Goal: Transaction & Acquisition: Purchase product/service

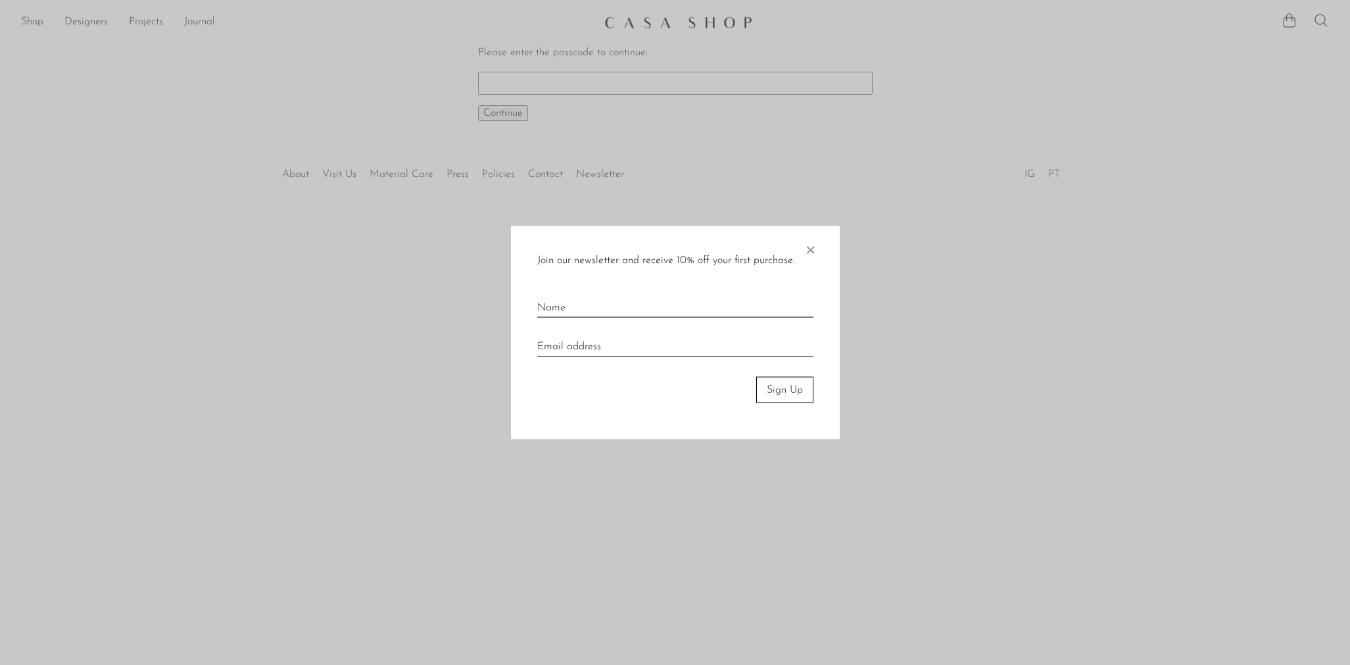
click at [813, 245] on span "×" at bounding box center [809, 247] width 13 height 42
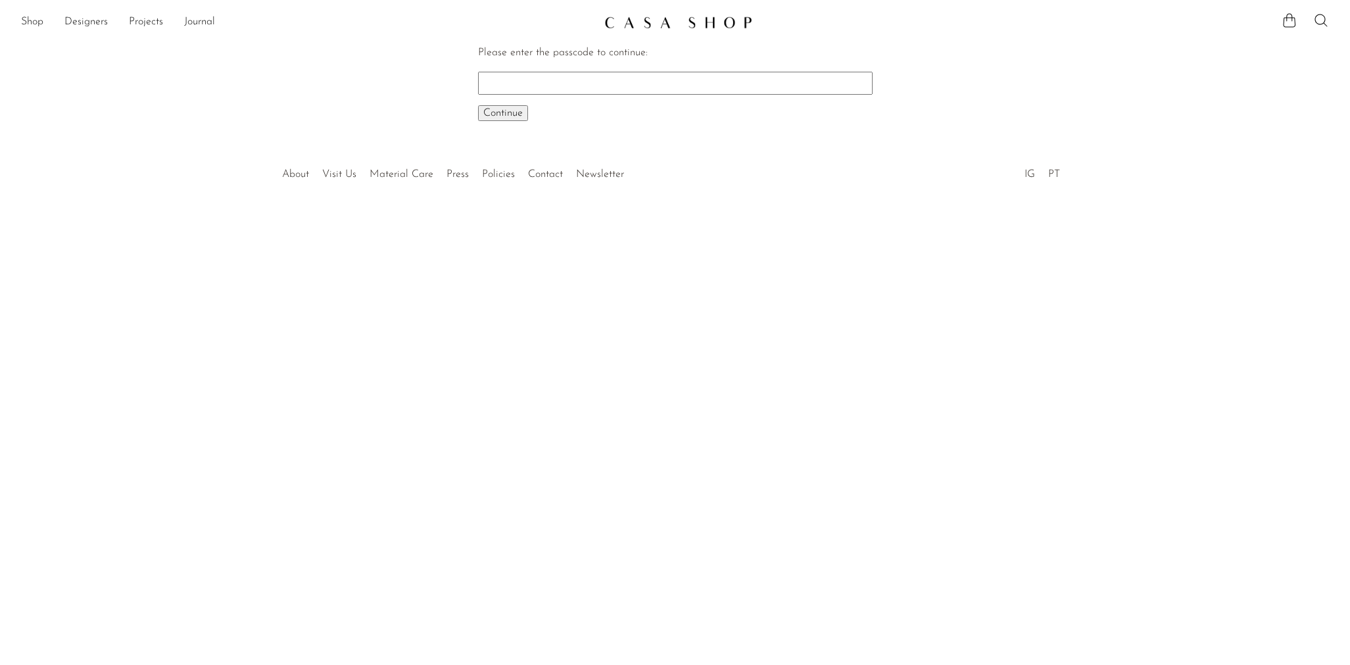
click at [560, 85] on input "Please enter the passcode to continue:" at bounding box center [675, 83] width 394 height 22
paste input "EARLY"
type input "EARLY"
click at [502, 112] on button "Continue One moment..." at bounding box center [503, 113] width 50 height 16
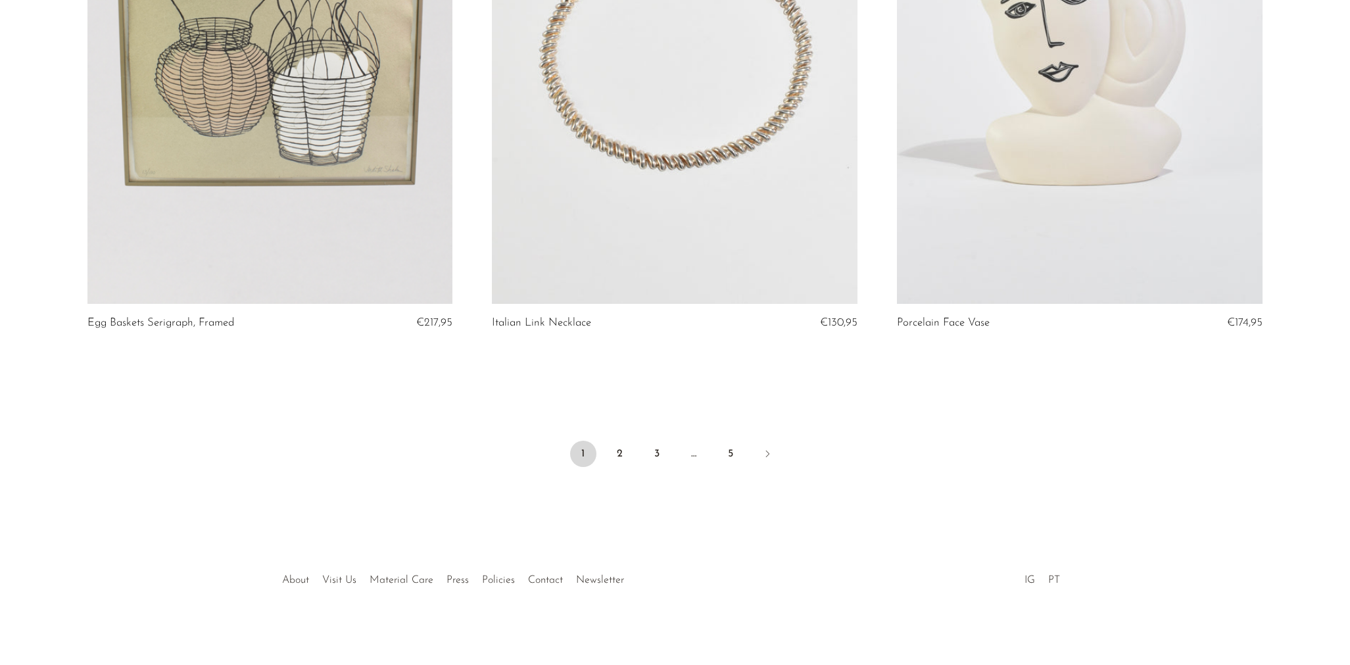
scroll to position [6596, 0]
click at [625, 458] on link "2" at bounding box center [620, 454] width 26 height 26
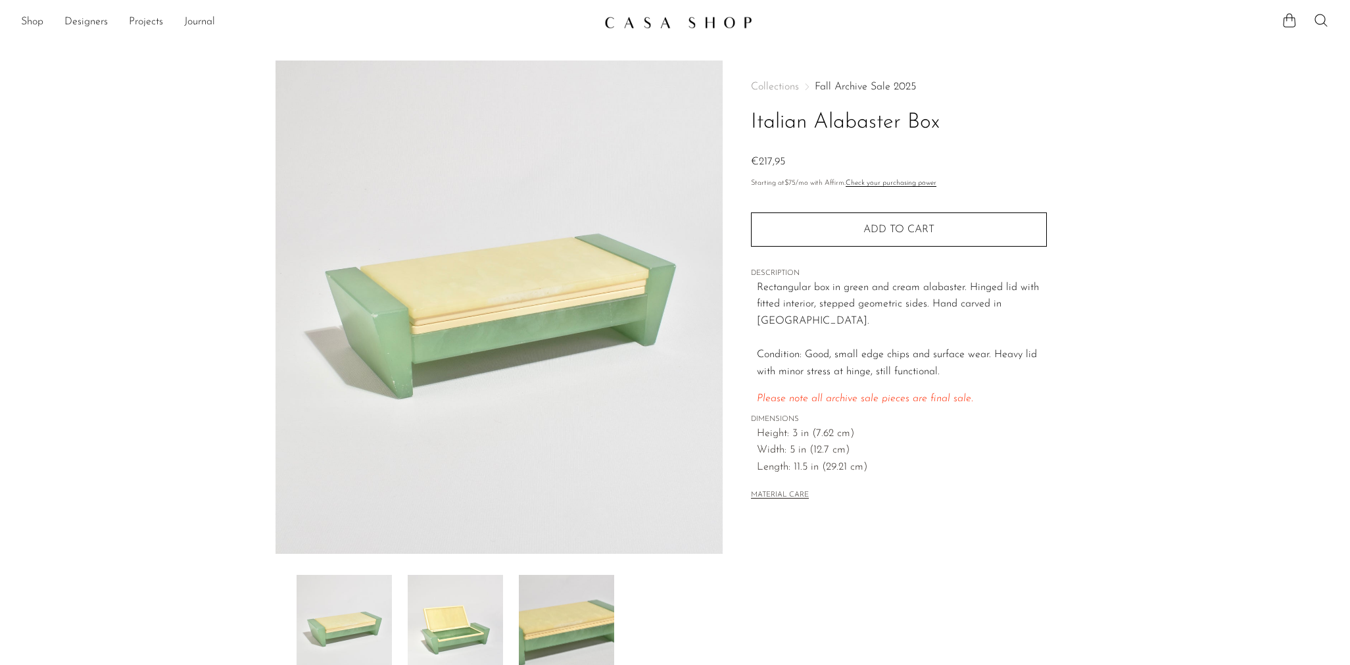
click at [459, 627] on img at bounding box center [455, 627] width 95 height 105
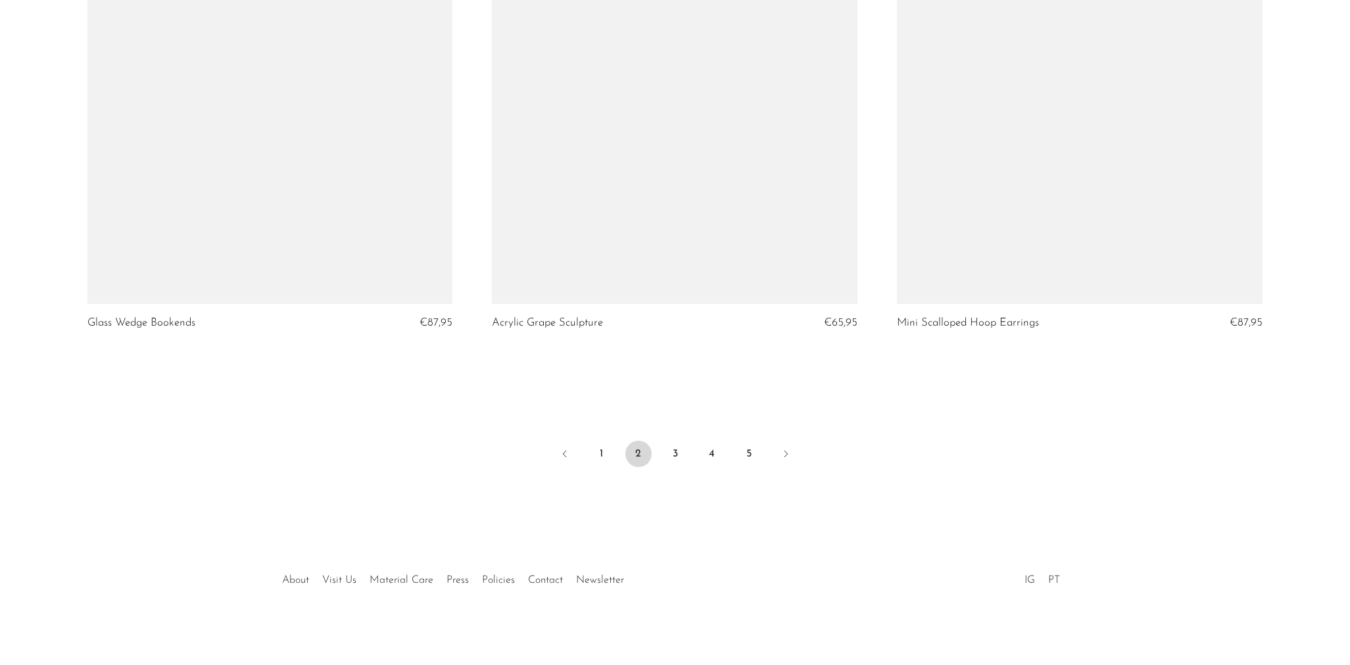
scroll to position [6596, 0]
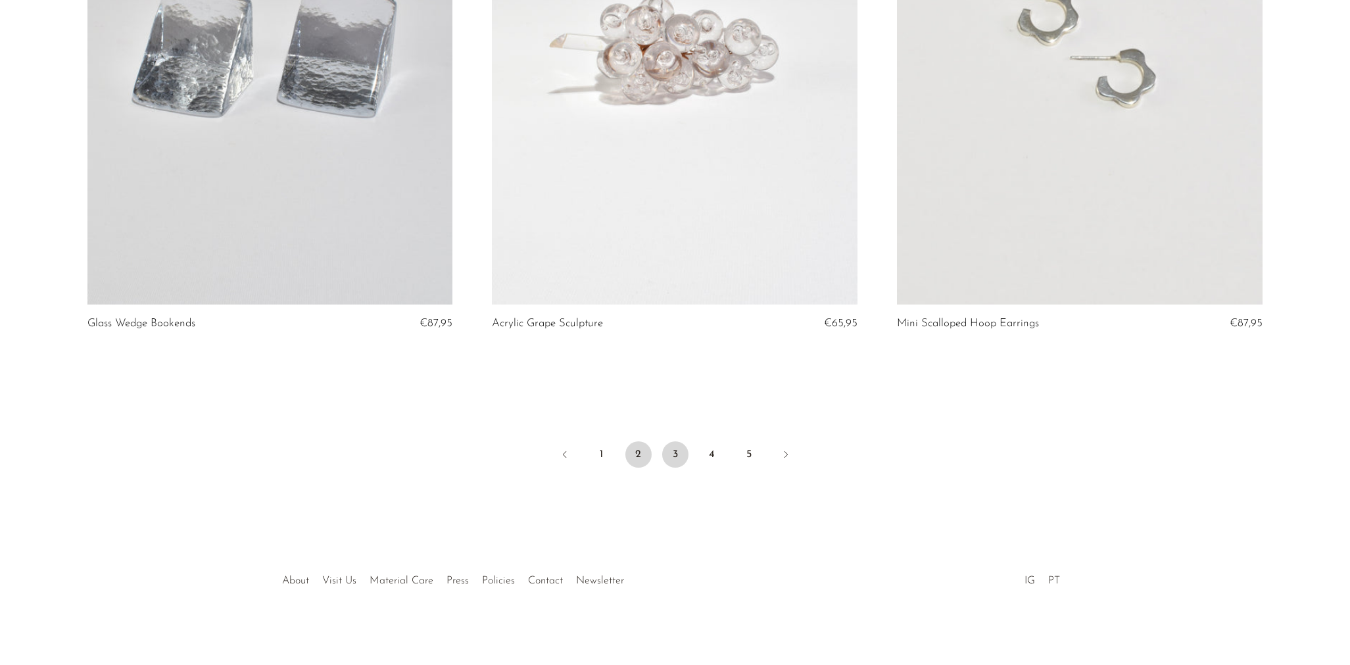
click at [679, 451] on link "3" at bounding box center [675, 454] width 26 height 26
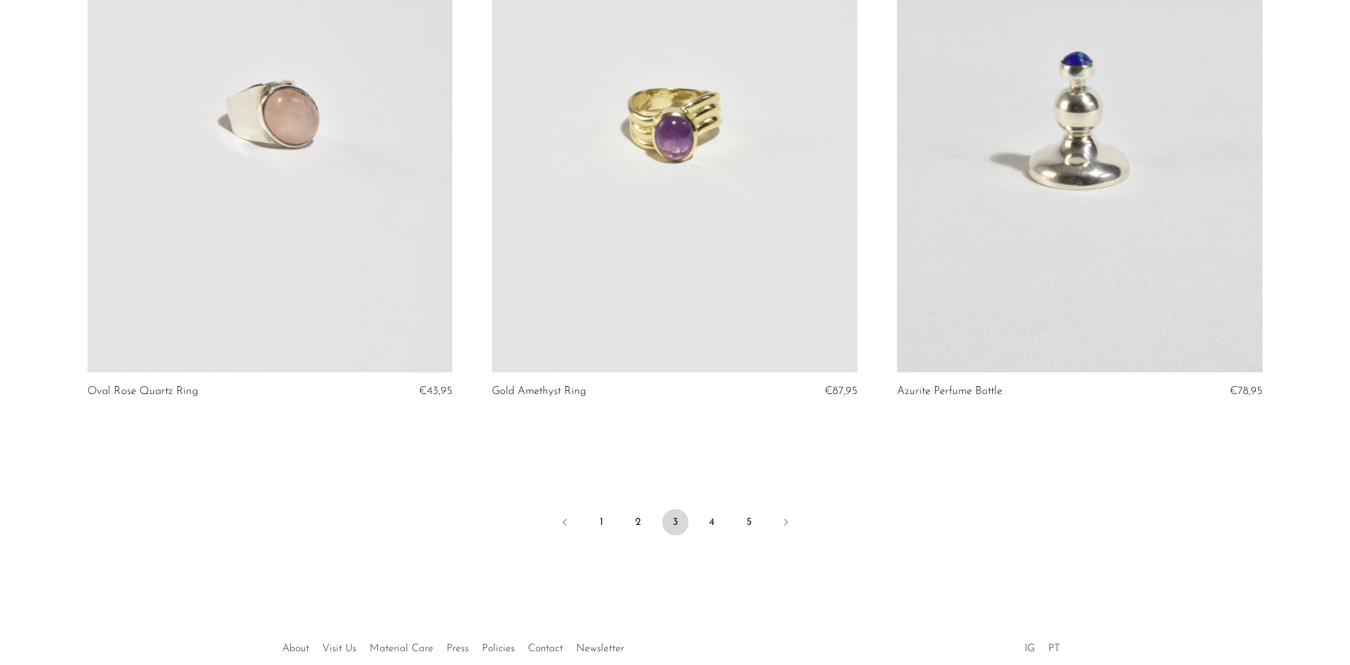
scroll to position [6528, 0]
click at [713, 520] on link "4" at bounding box center [712, 522] width 26 height 26
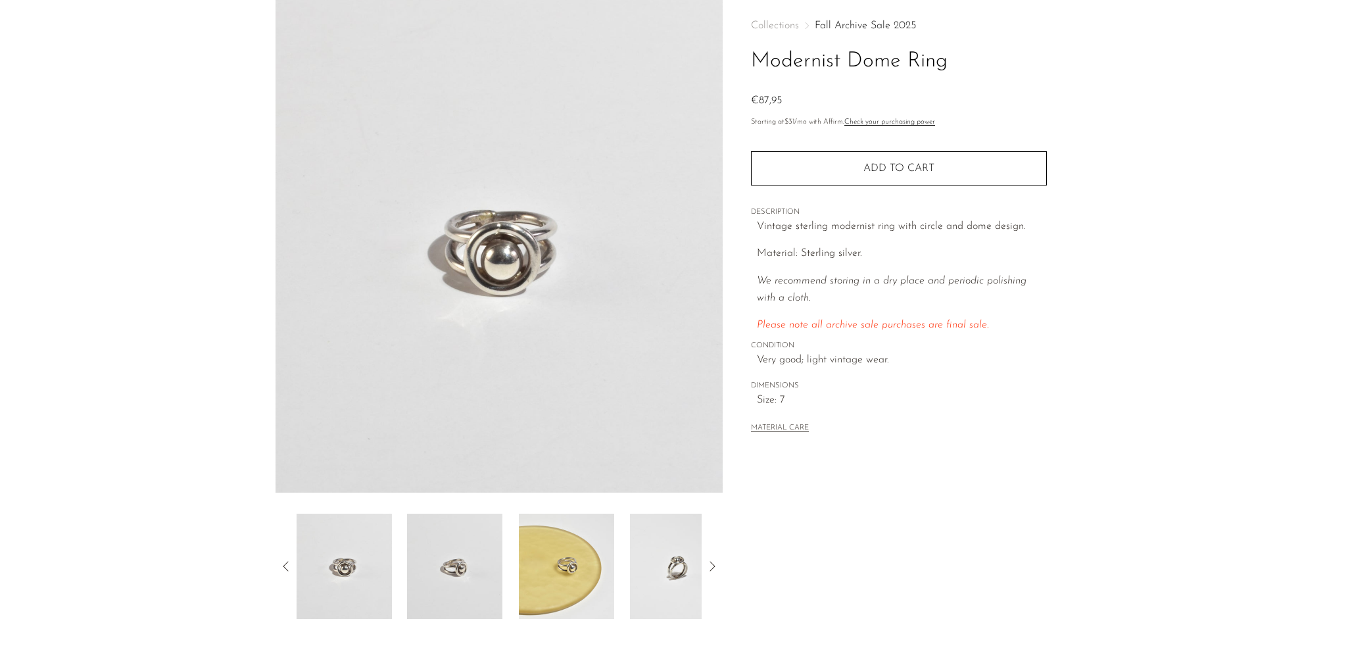
scroll to position [108, 0]
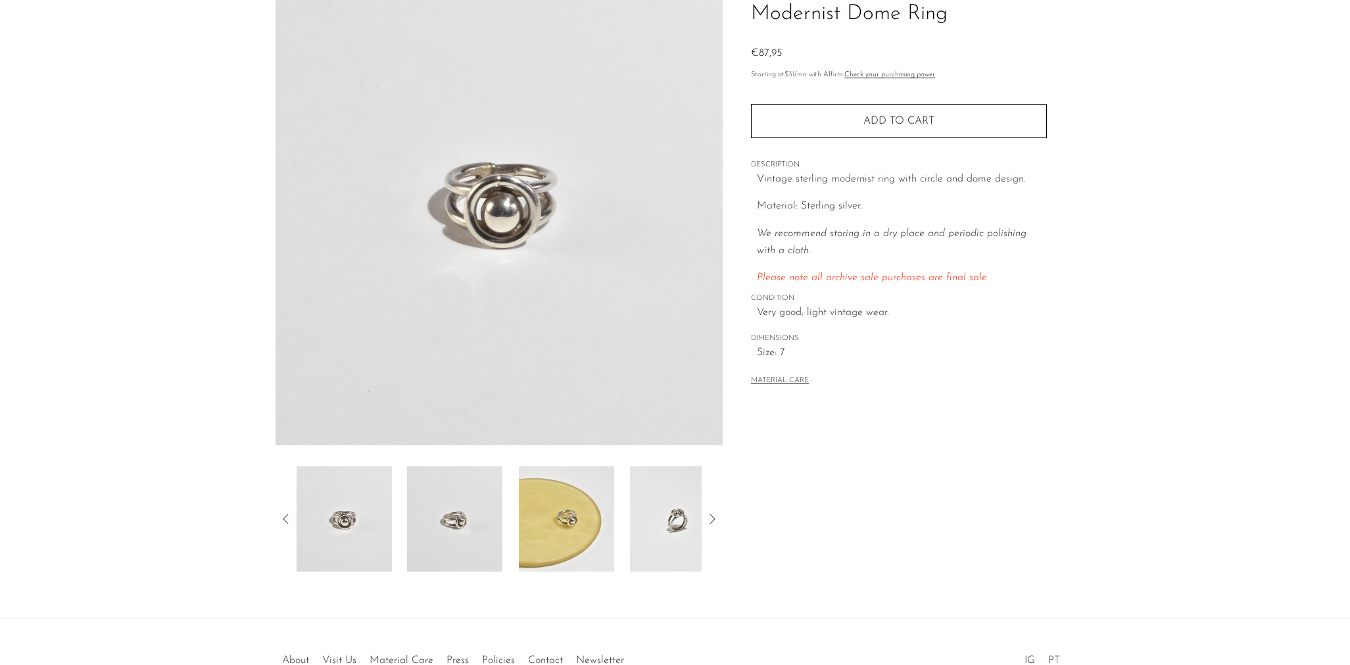
click at [554, 545] on img at bounding box center [566, 518] width 95 height 105
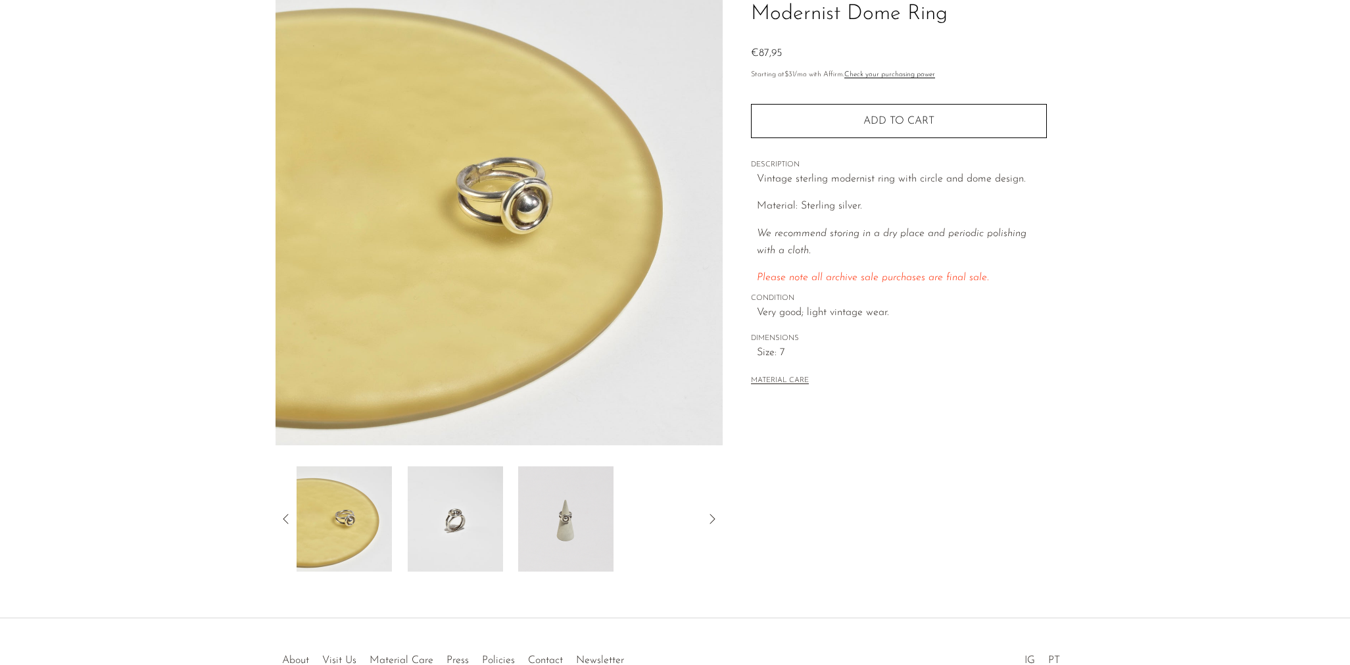
click at [470, 515] on img at bounding box center [454, 518] width 95 height 105
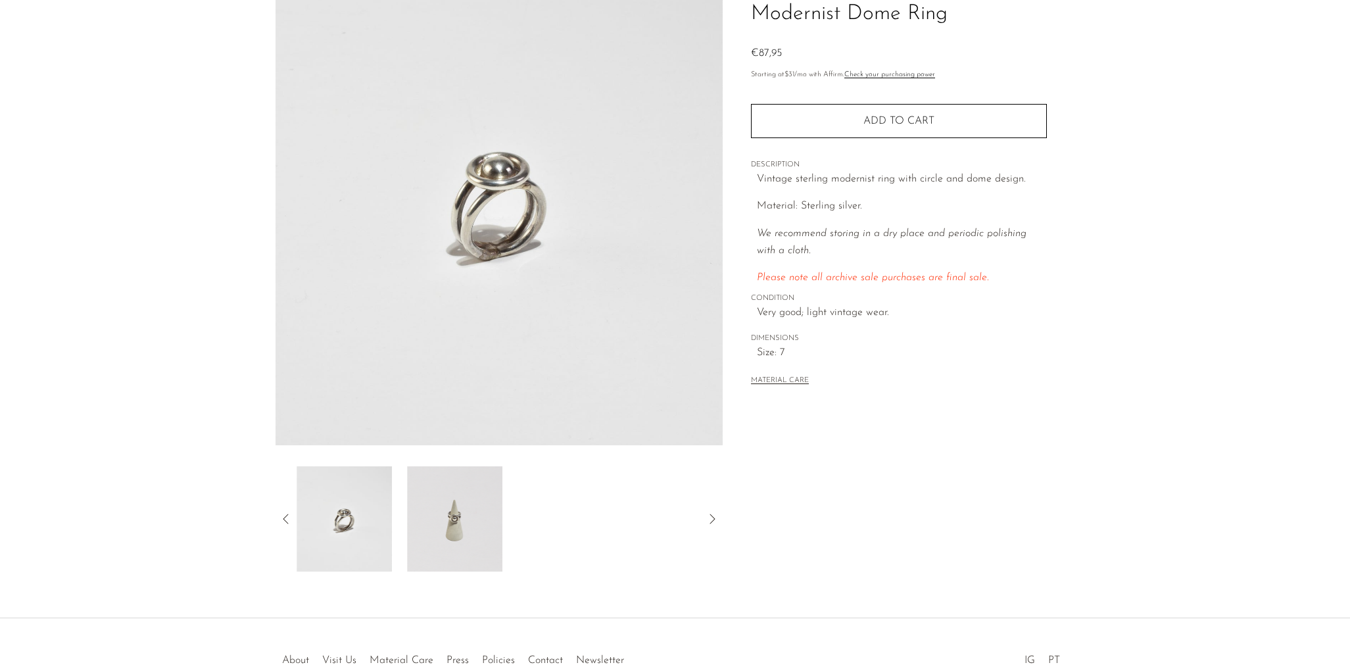
click at [470, 515] on img at bounding box center [455, 518] width 95 height 105
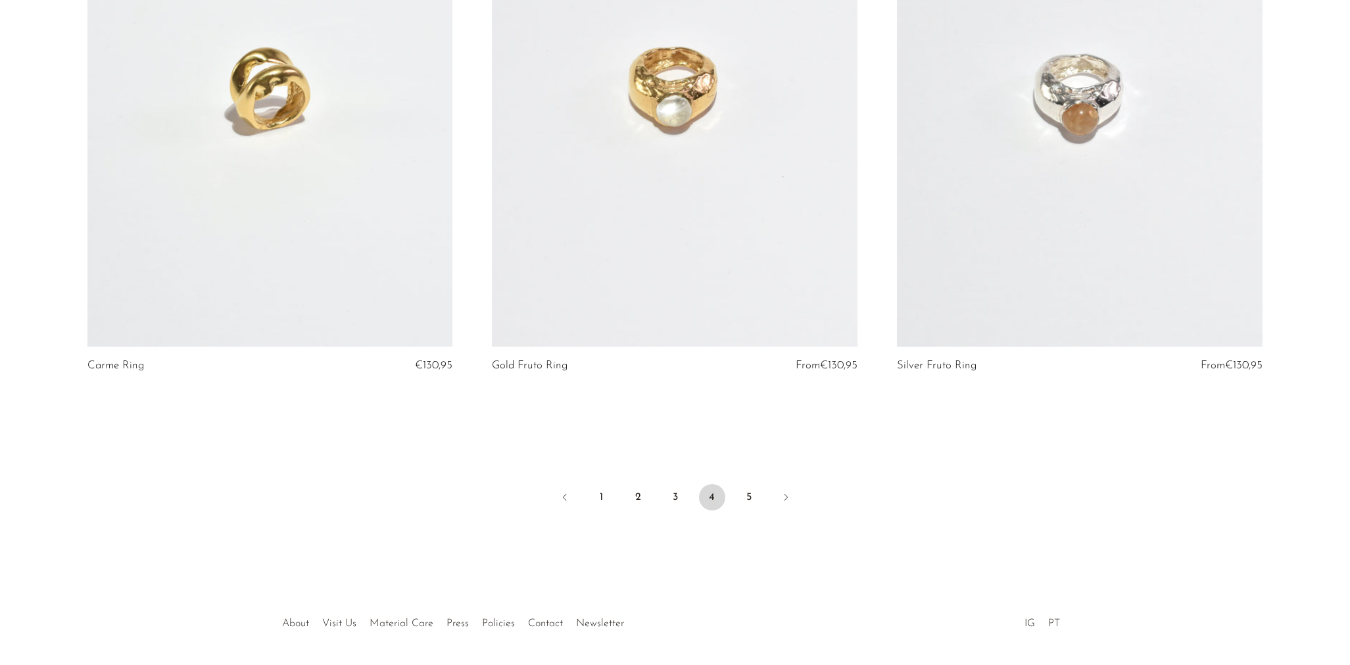
scroll to position [6572, 0]
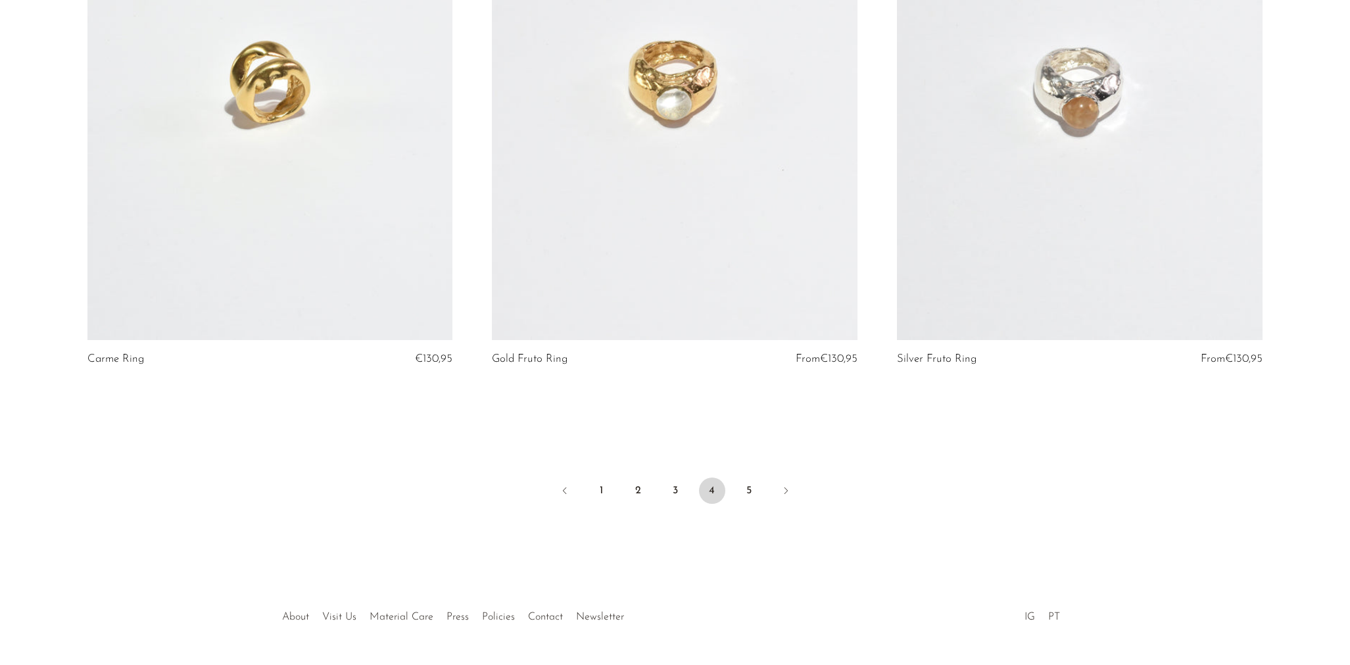
click at [748, 477] on link "5" at bounding box center [749, 490] width 26 height 26
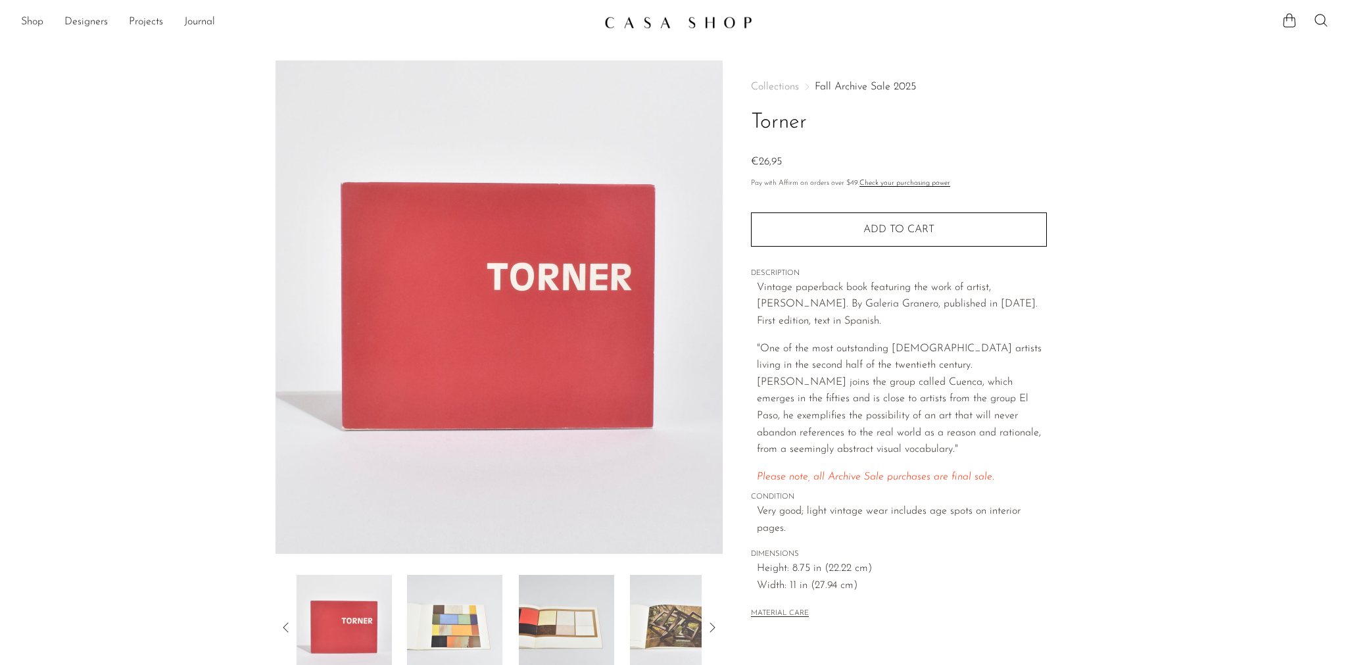
click at [550, 631] on img at bounding box center [566, 627] width 95 height 105
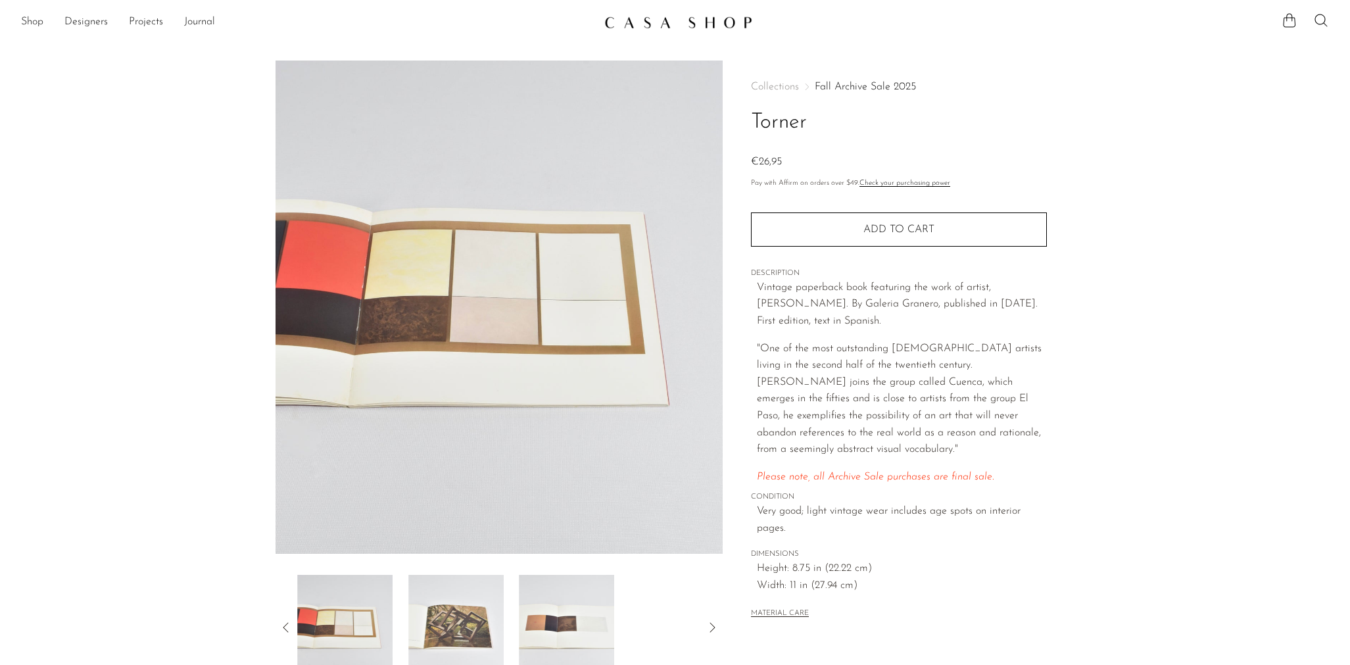
click at [487, 615] on img at bounding box center [455, 627] width 95 height 105
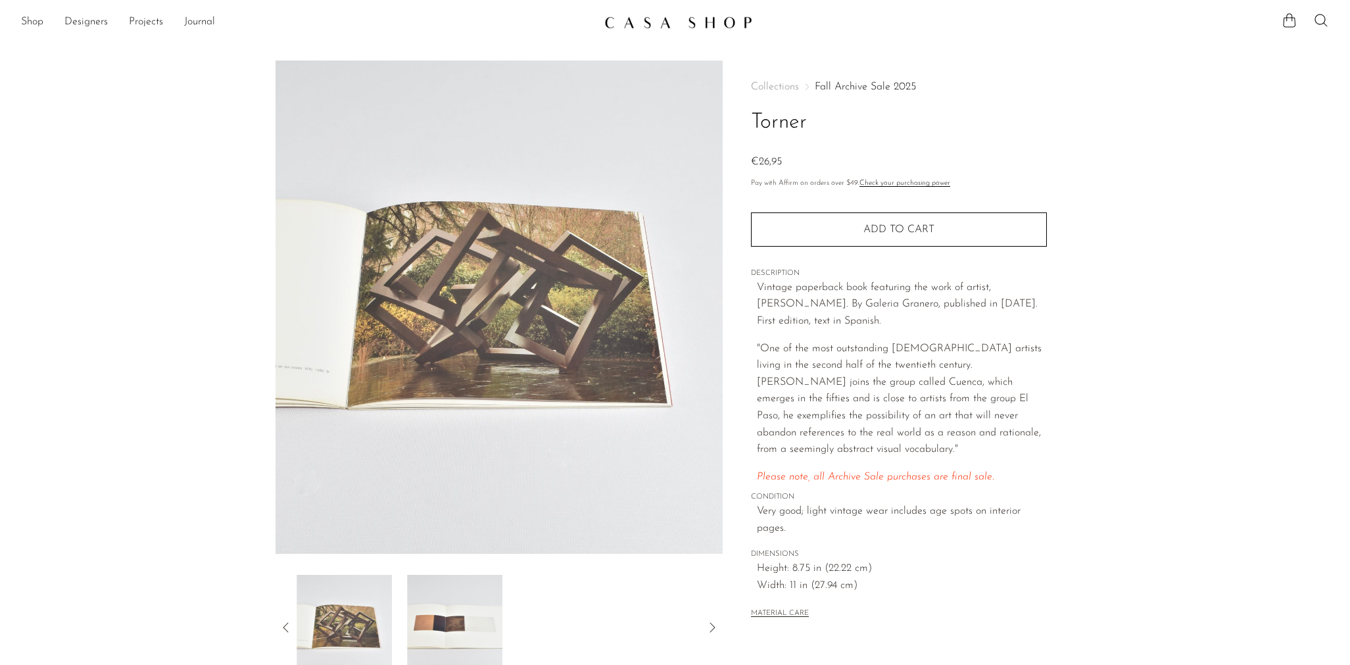
click at [441, 618] on img at bounding box center [455, 627] width 95 height 105
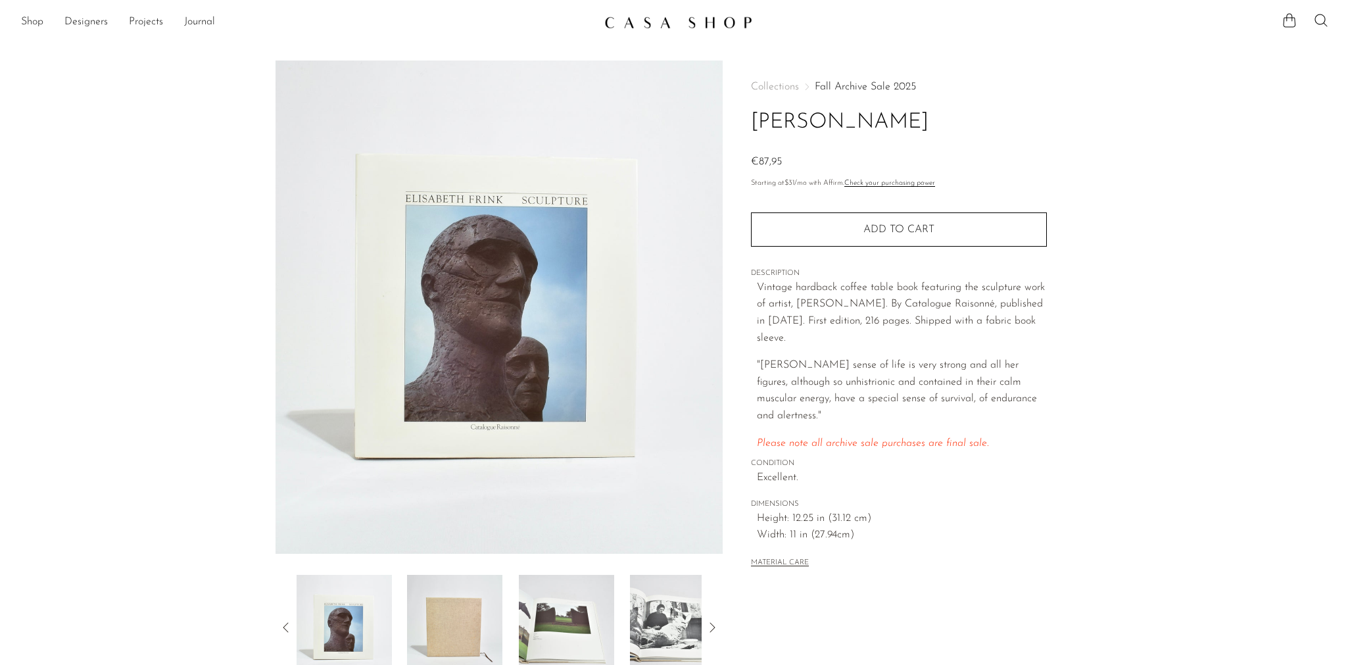
click at [640, 633] on img at bounding box center [677, 627] width 95 height 105
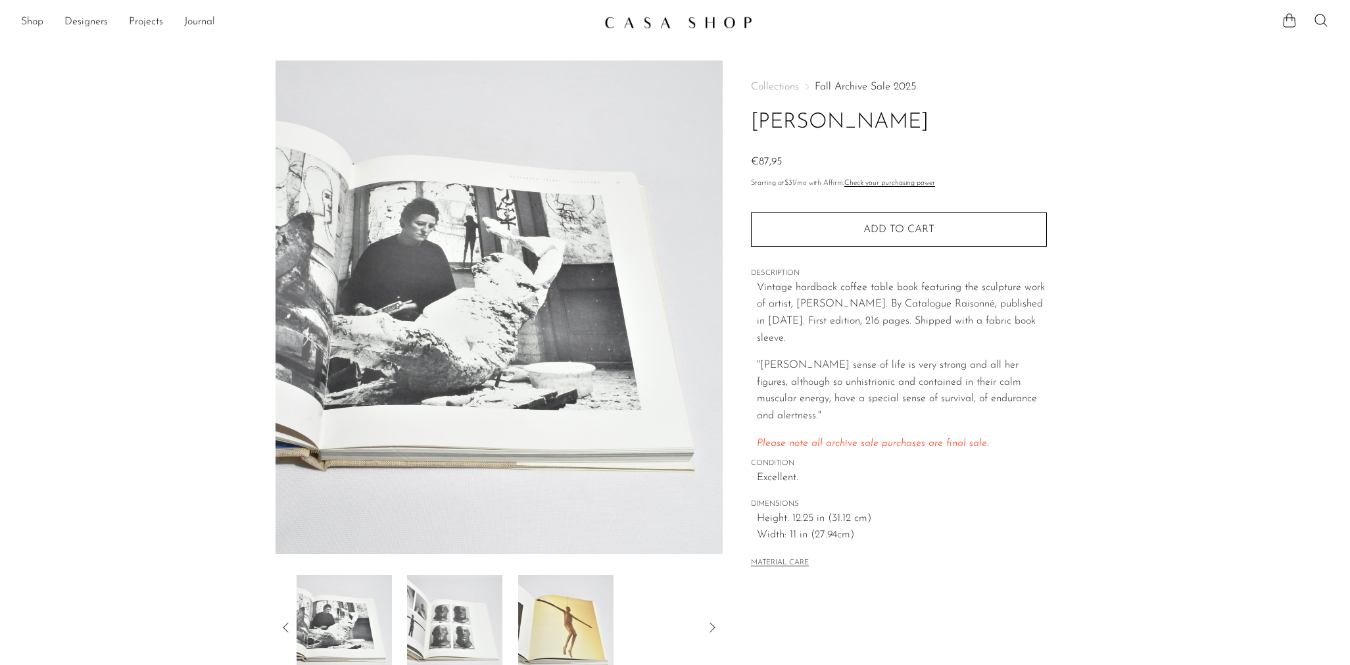
click at [466, 616] on img at bounding box center [455, 627] width 95 height 105
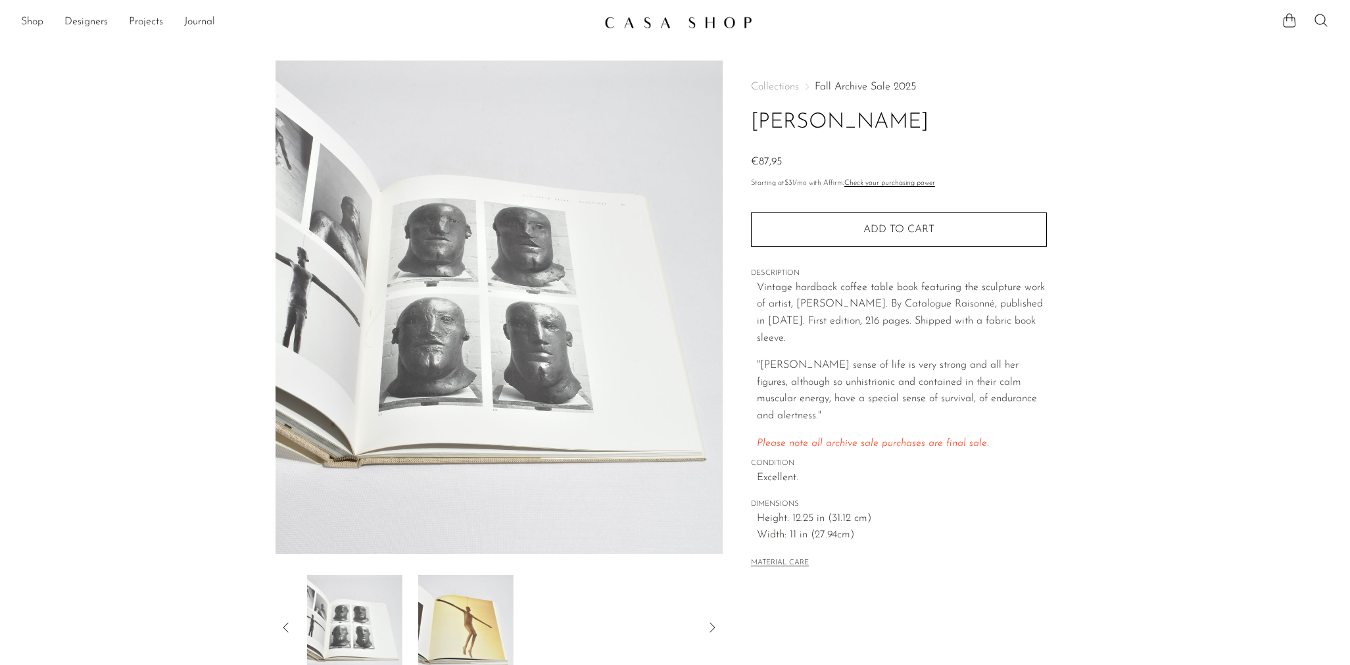
click at [466, 616] on img at bounding box center [465, 627] width 95 height 105
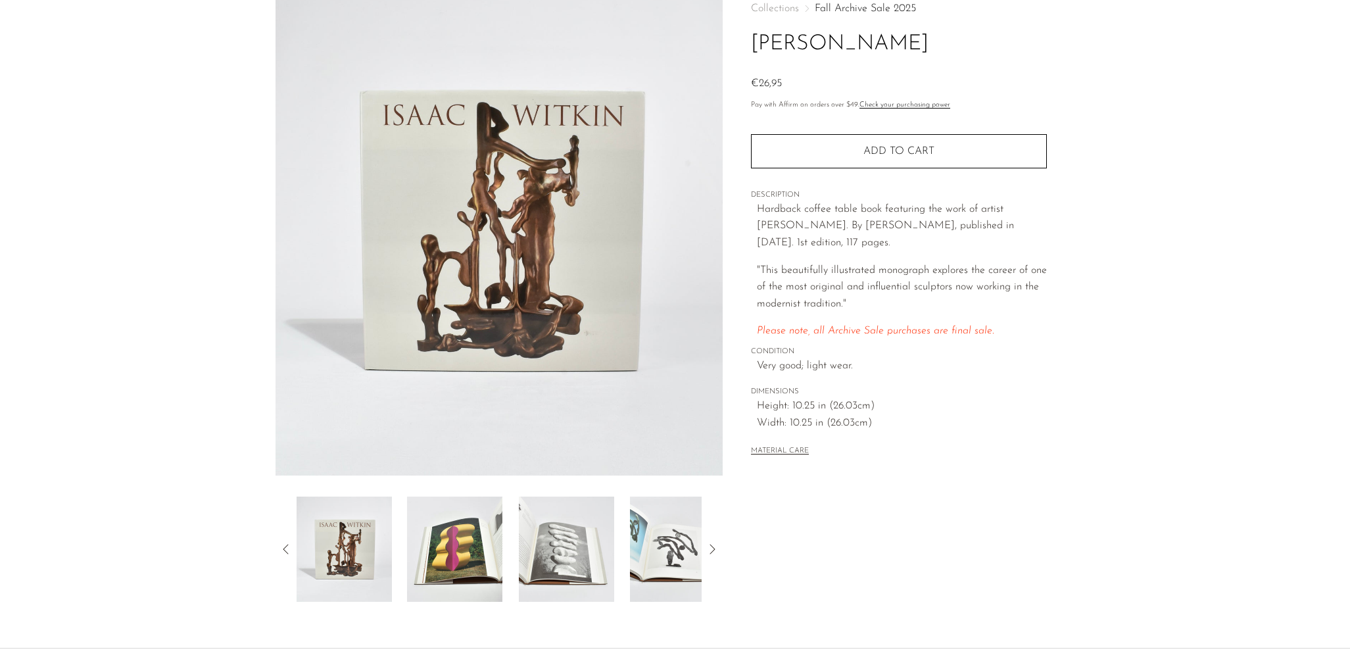
scroll to position [79, 0]
click at [589, 562] on img at bounding box center [566, 548] width 95 height 105
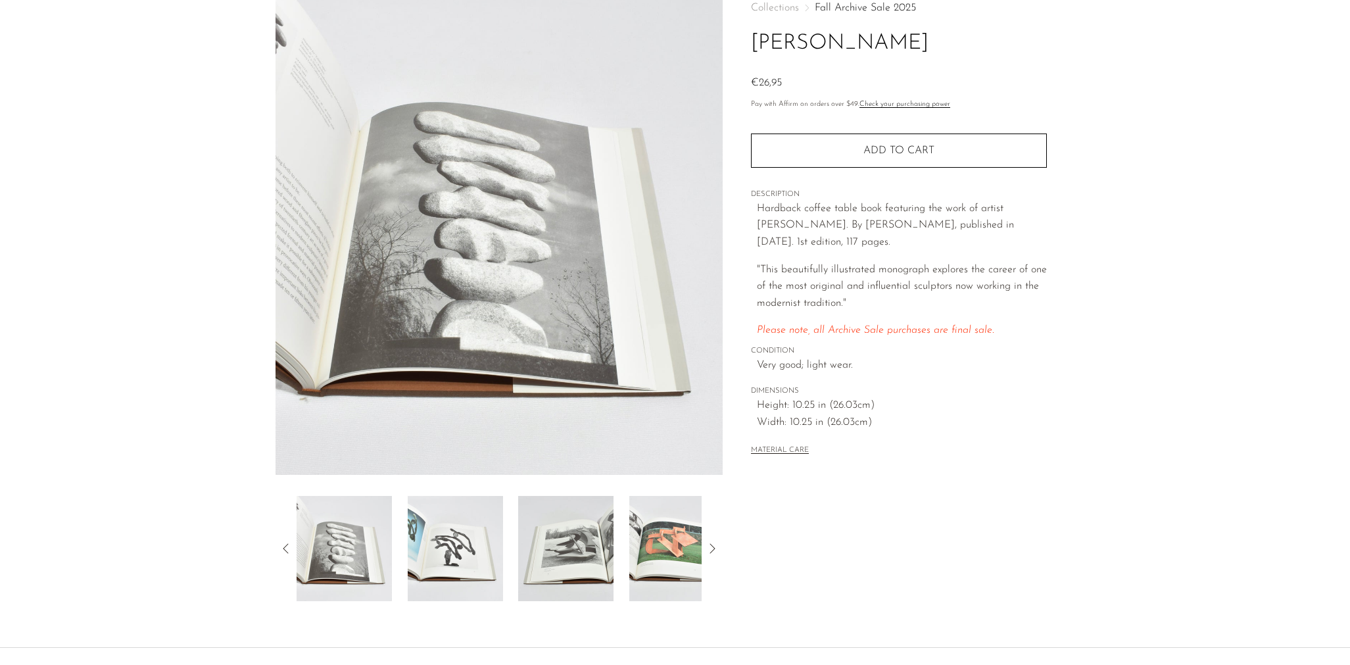
click at [439, 563] on img at bounding box center [454, 548] width 95 height 105
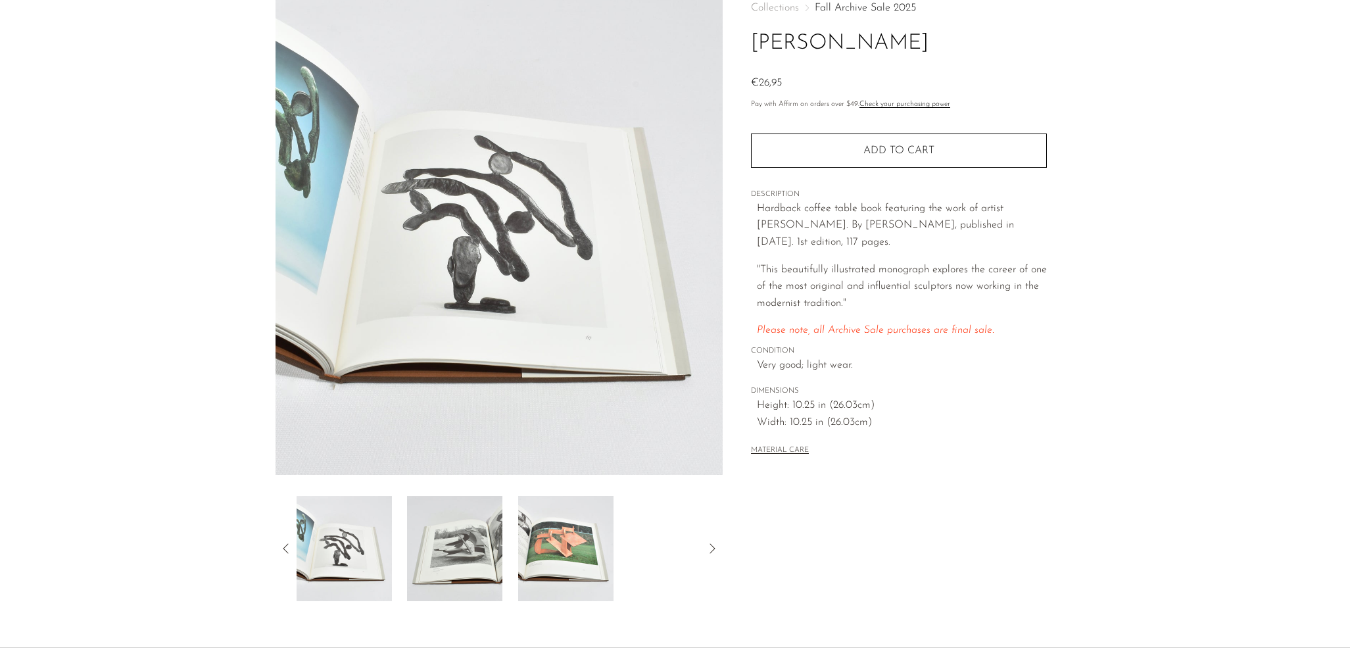
click at [464, 563] on img at bounding box center [454, 548] width 95 height 105
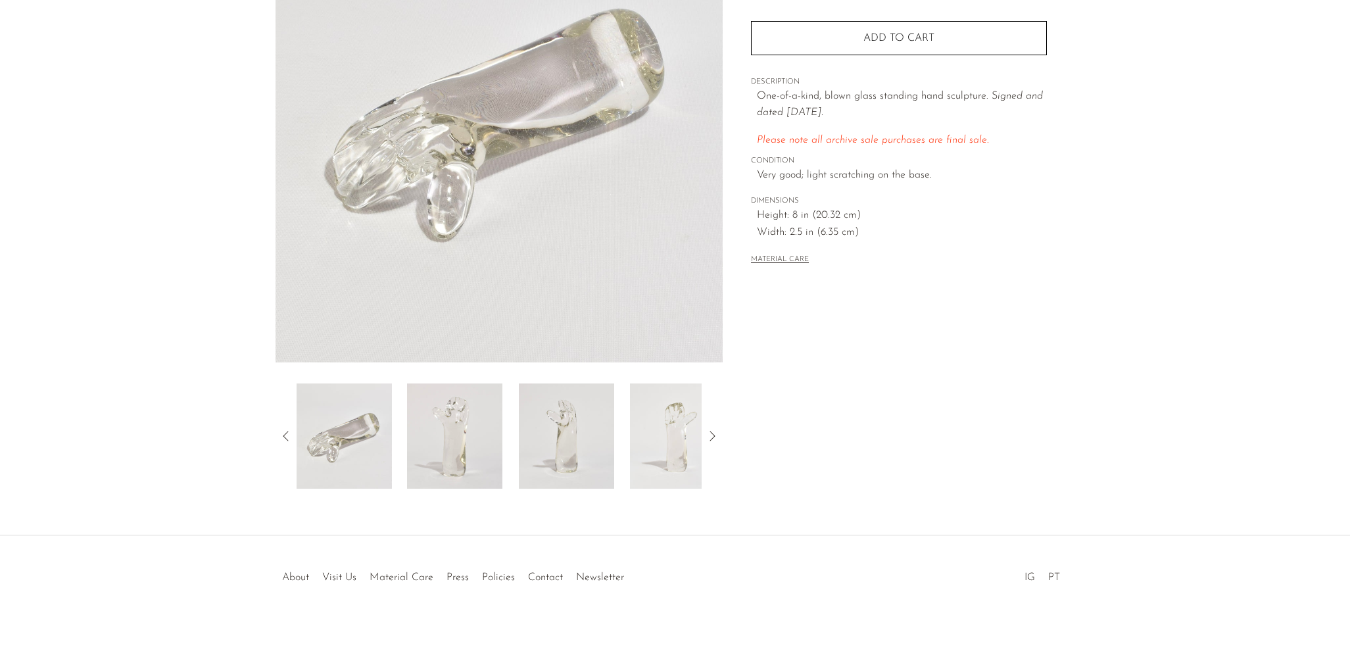
scroll to position [191, 0]
click at [671, 444] on img at bounding box center [677, 435] width 95 height 105
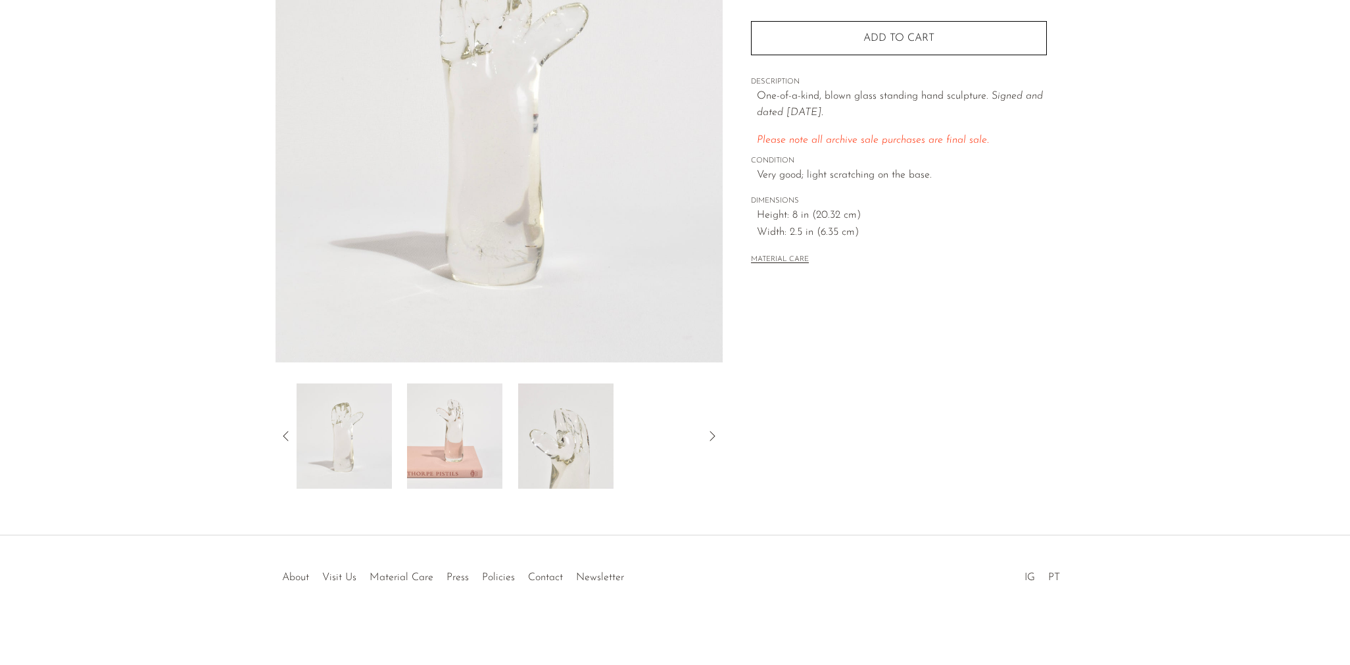
click at [447, 432] on img at bounding box center [454, 435] width 95 height 105
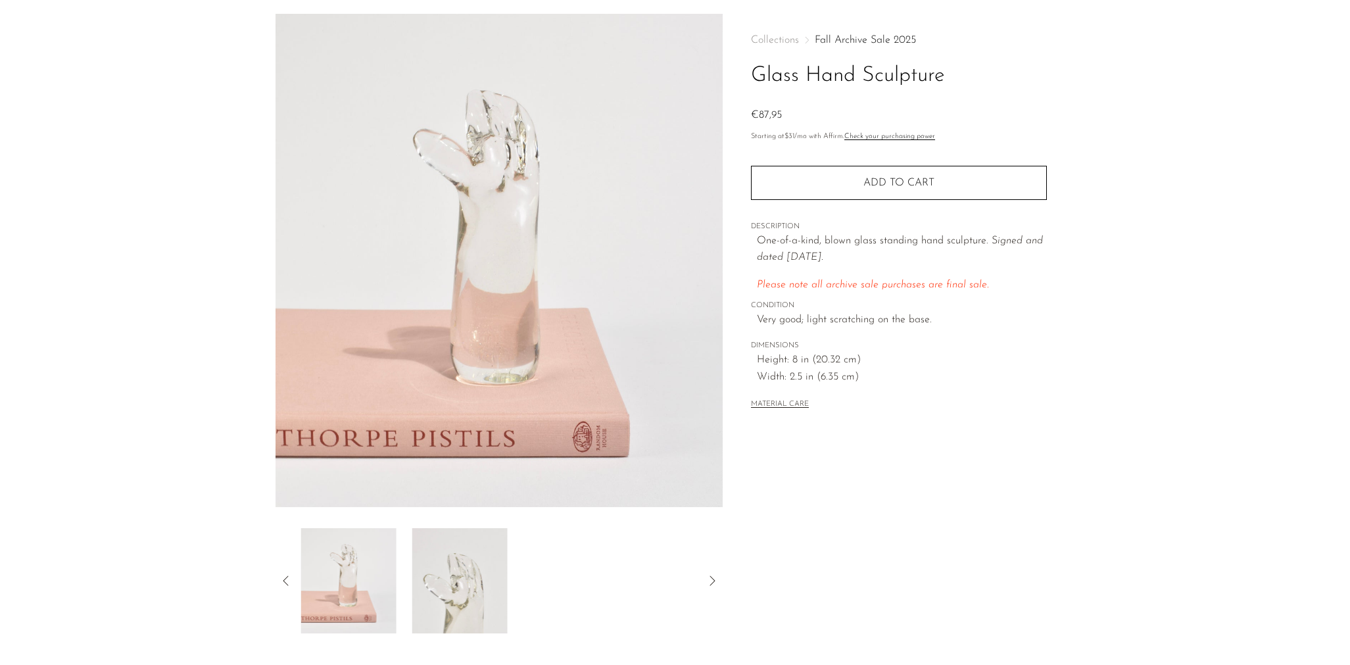
scroll to position [44, 0]
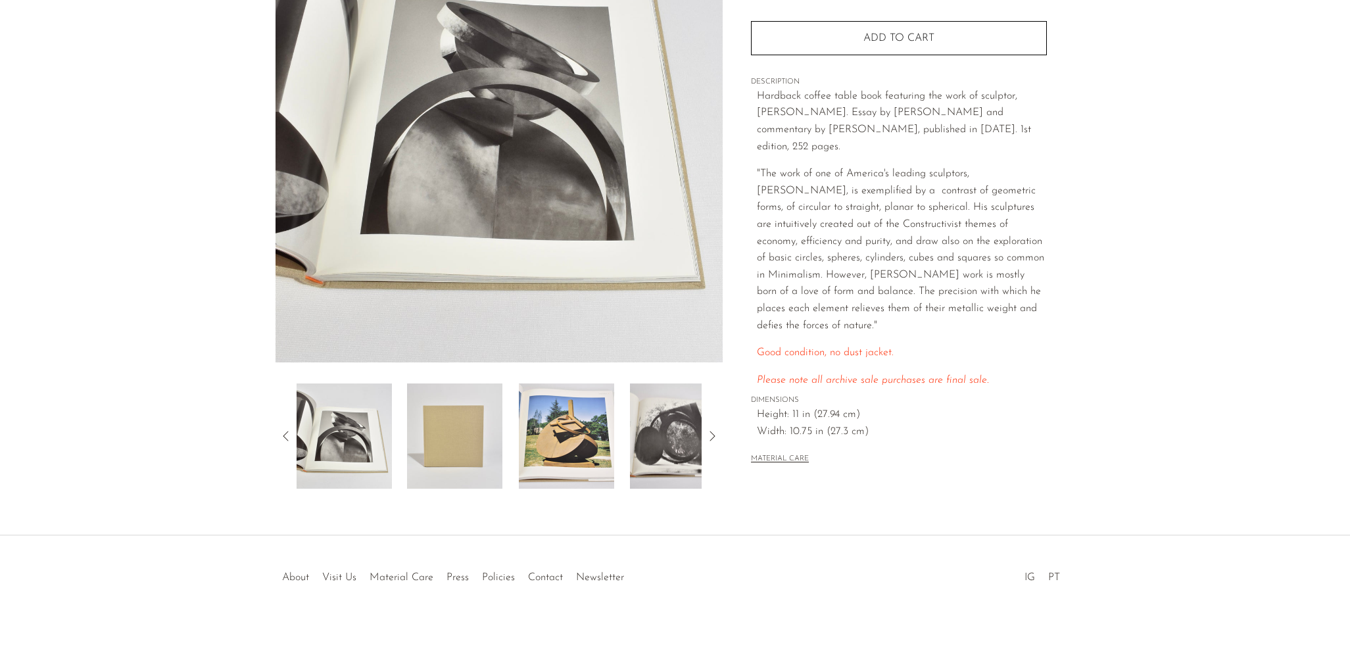
scroll to position [191, 0]
click at [583, 414] on img at bounding box center [566, 435] width 95 height 105
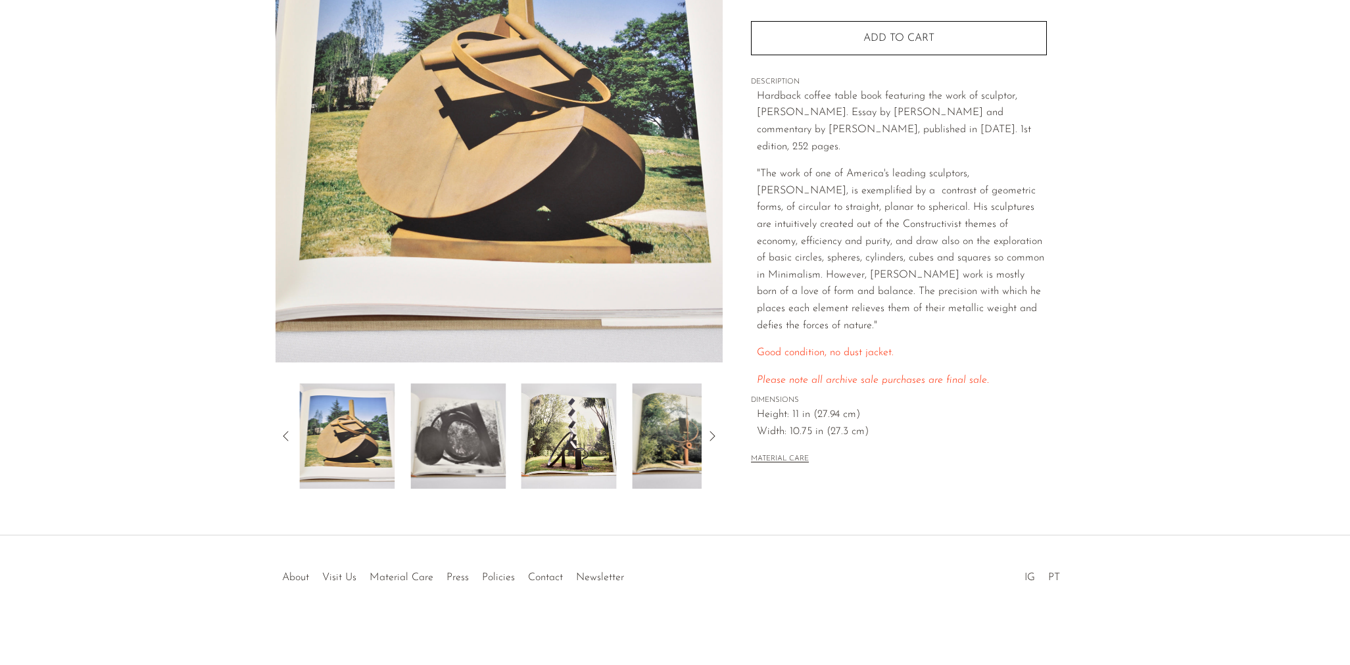
click at [495, 433] on img at bounding box center [457, 435] width 95 height 105
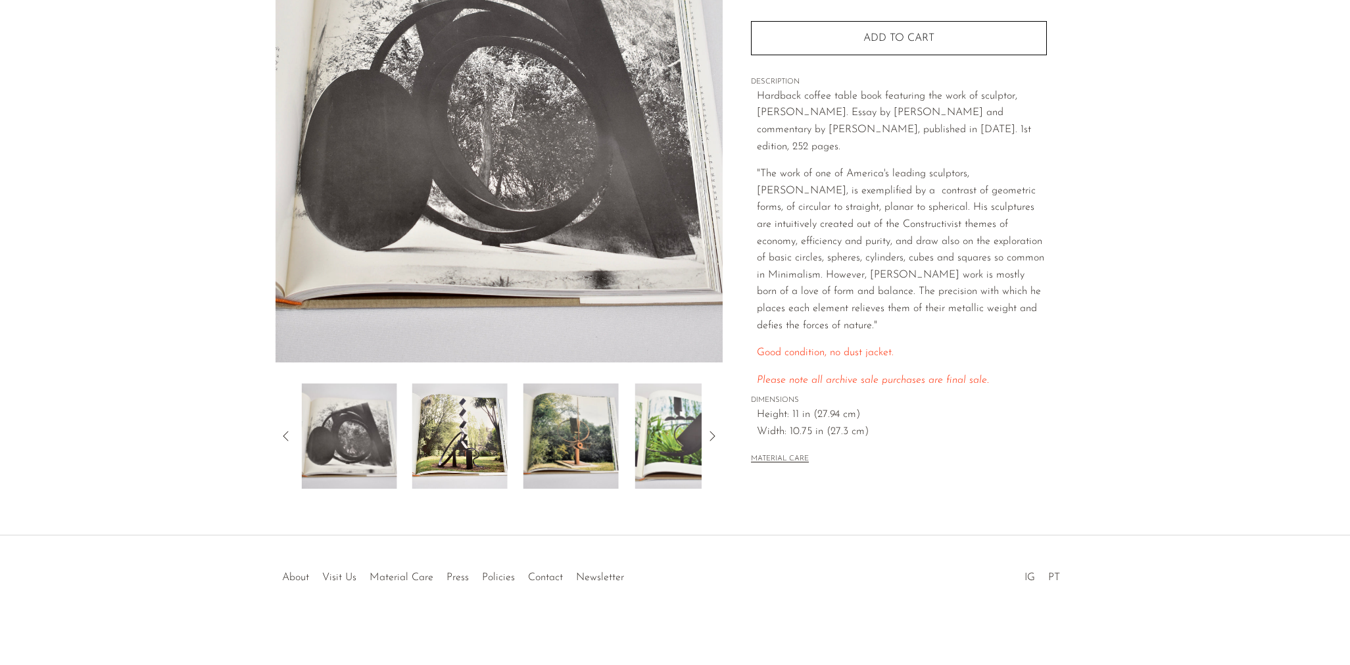
click at [495, 433] on img at bounding box center [459, 435] width 95 height 105
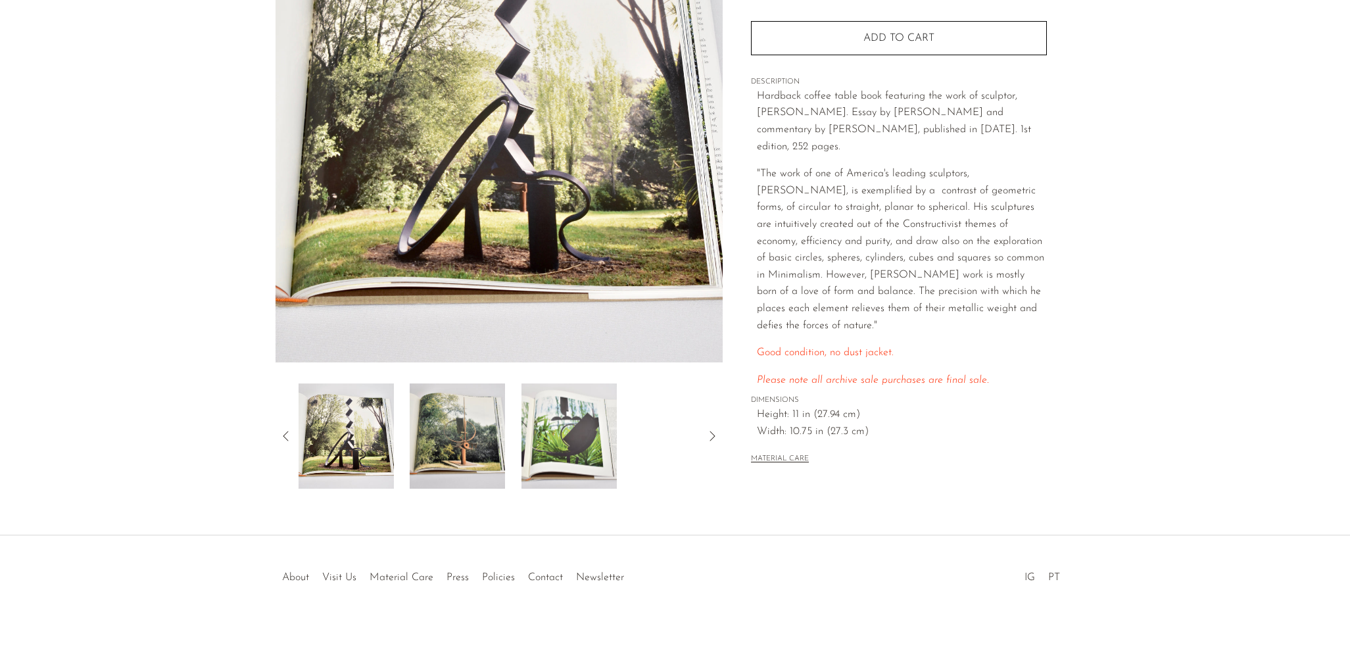
click at [495, 433] on img at bounding box center [457, 435] width 95 height 105
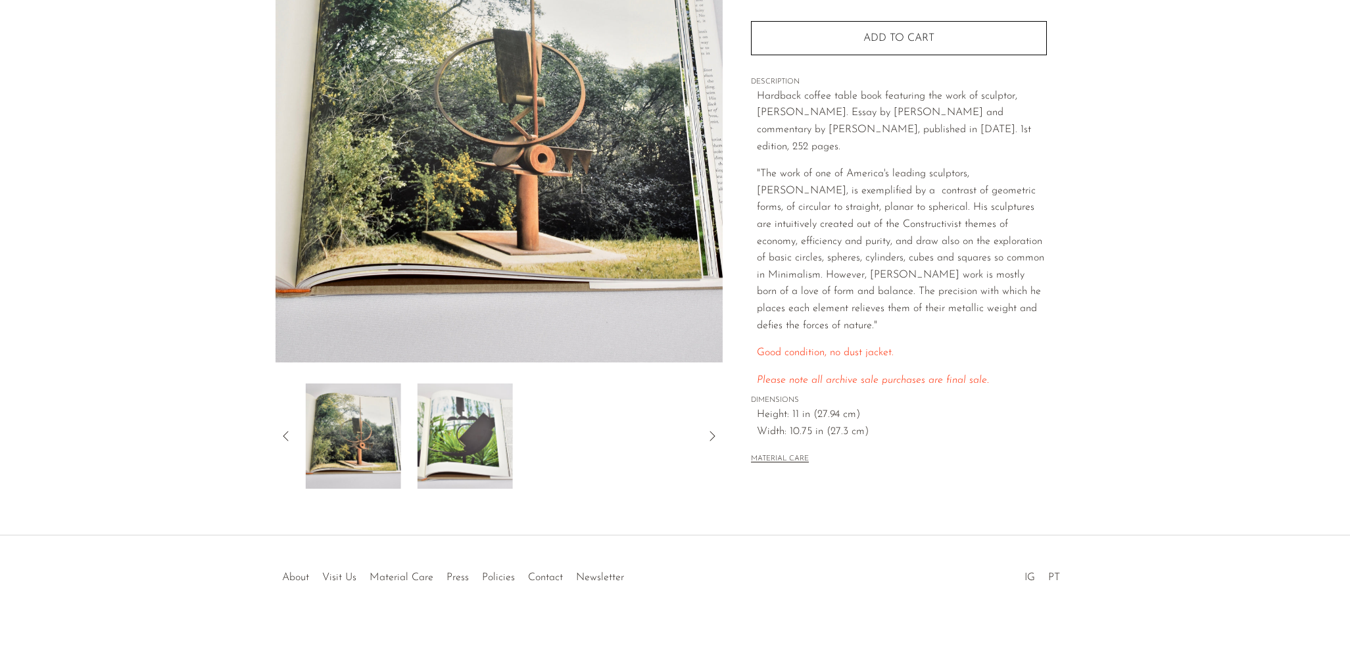
click at [495, 433] on img at bounding box center [464, 435] width 95 height 105
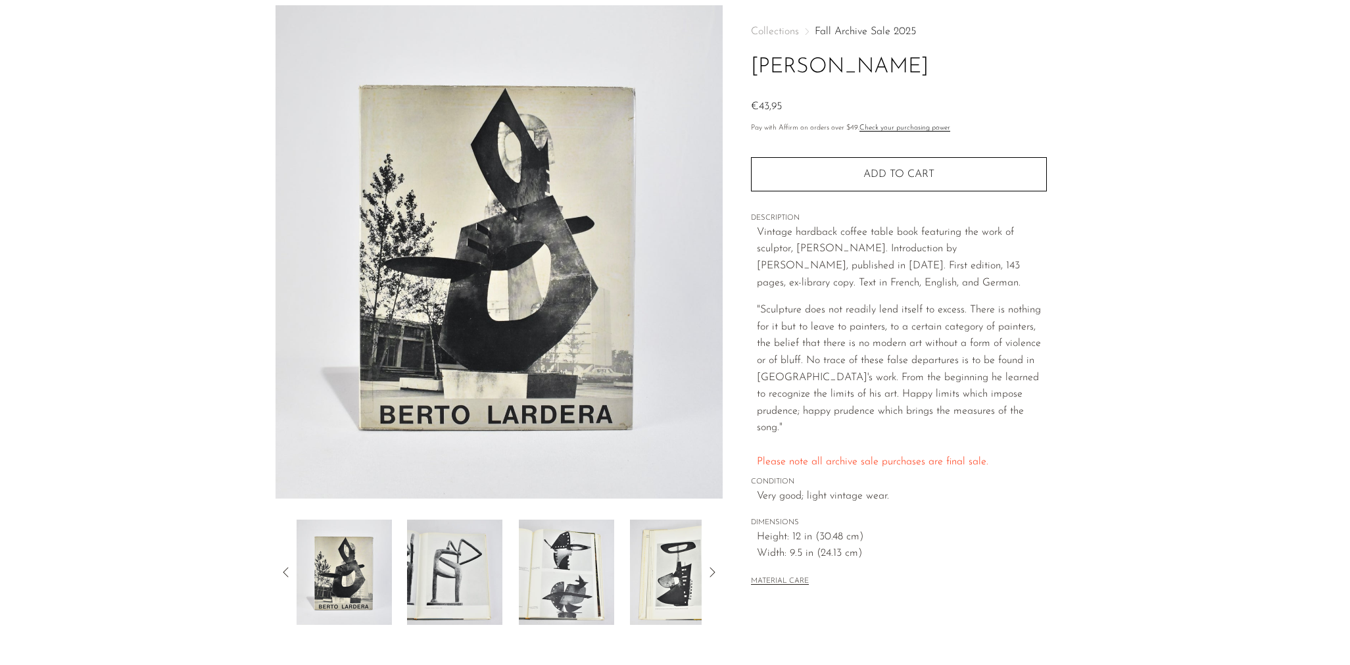
scroll to position [57, 0]
click at [475, 579] on img at bounding box center [454, 570] width 95 height 105
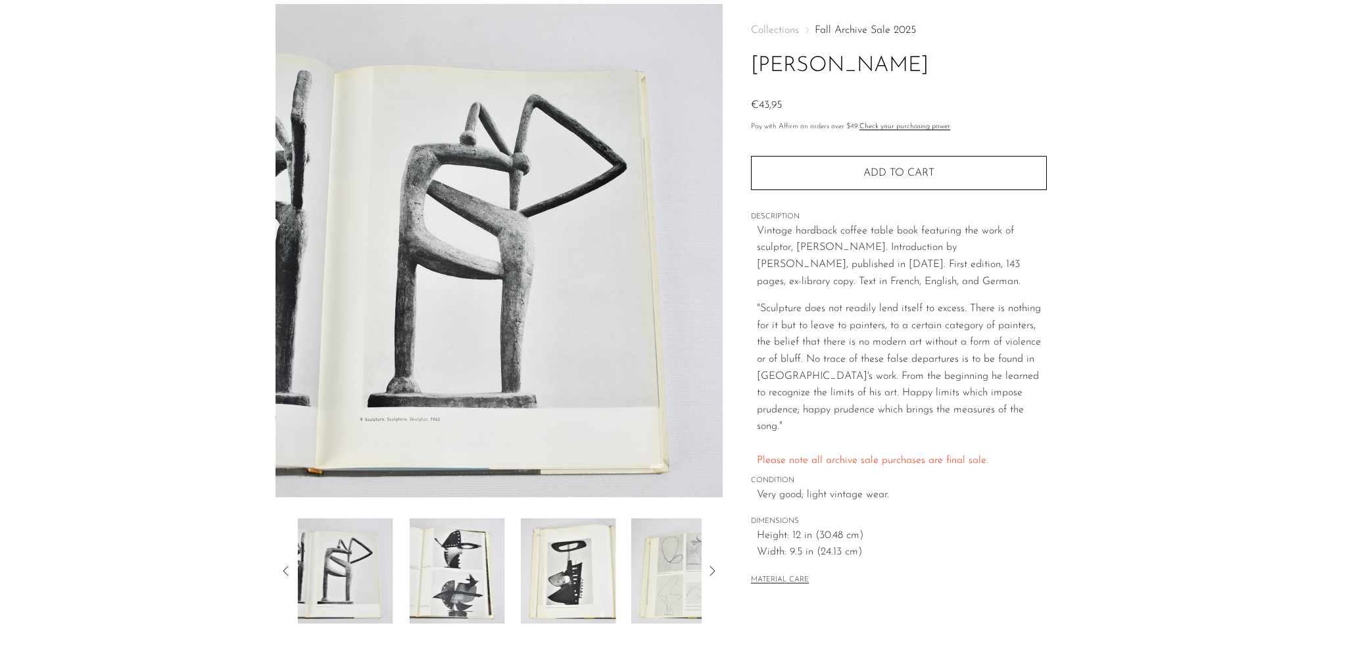
click at [445, 575] on img at bounding box center [456, 570] width 95 height 105
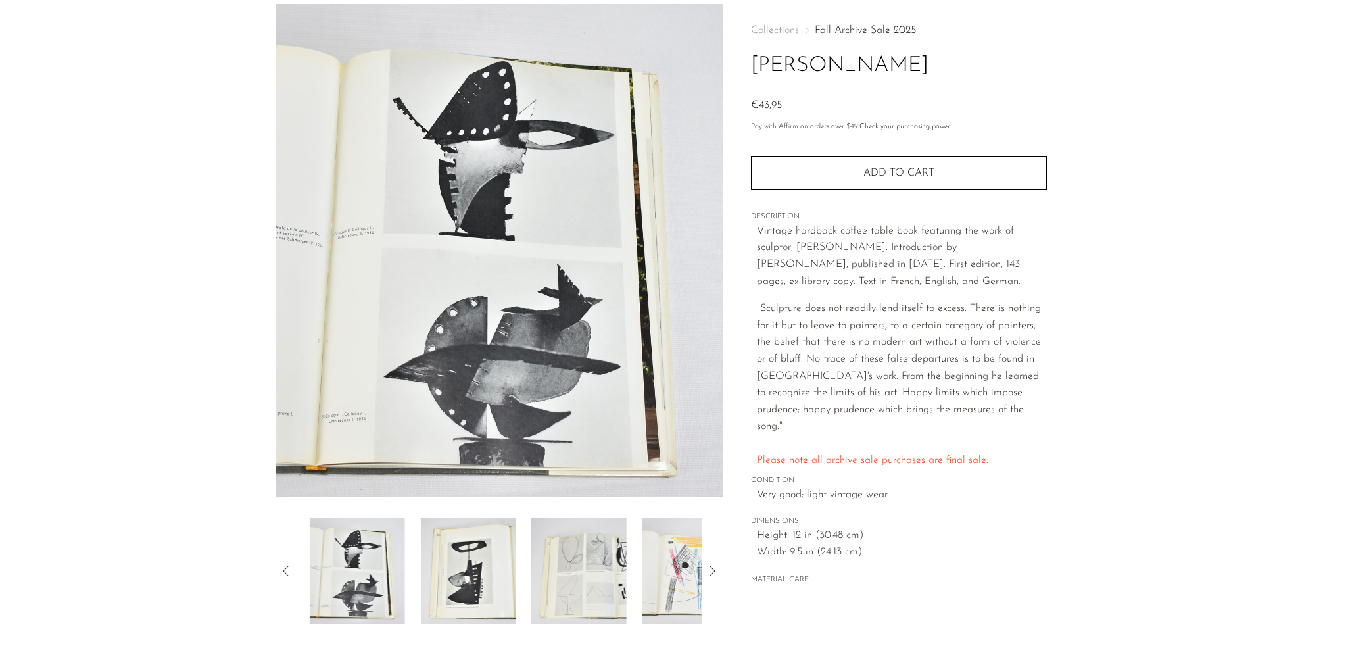
click at [461, 574] on img at bounding box center [467, 570] width 95 height 105
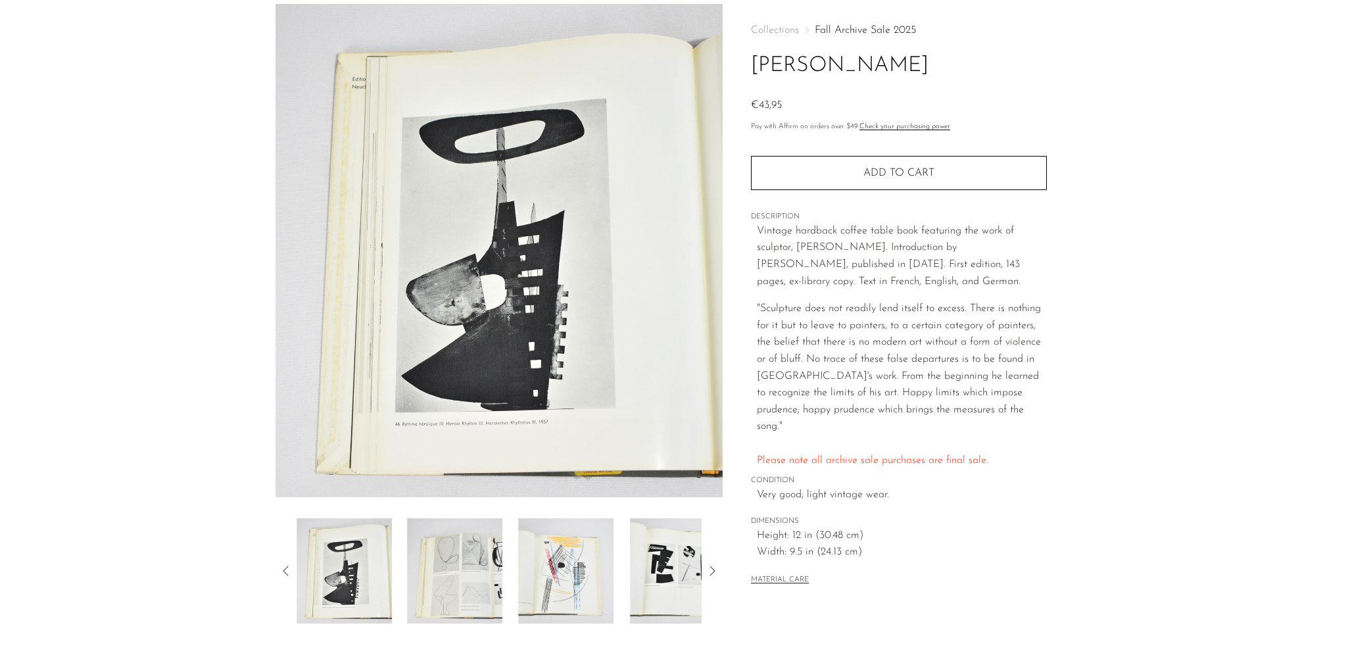
click at [461, 574] on img at bounding box center [455, 570] width 95 height 105
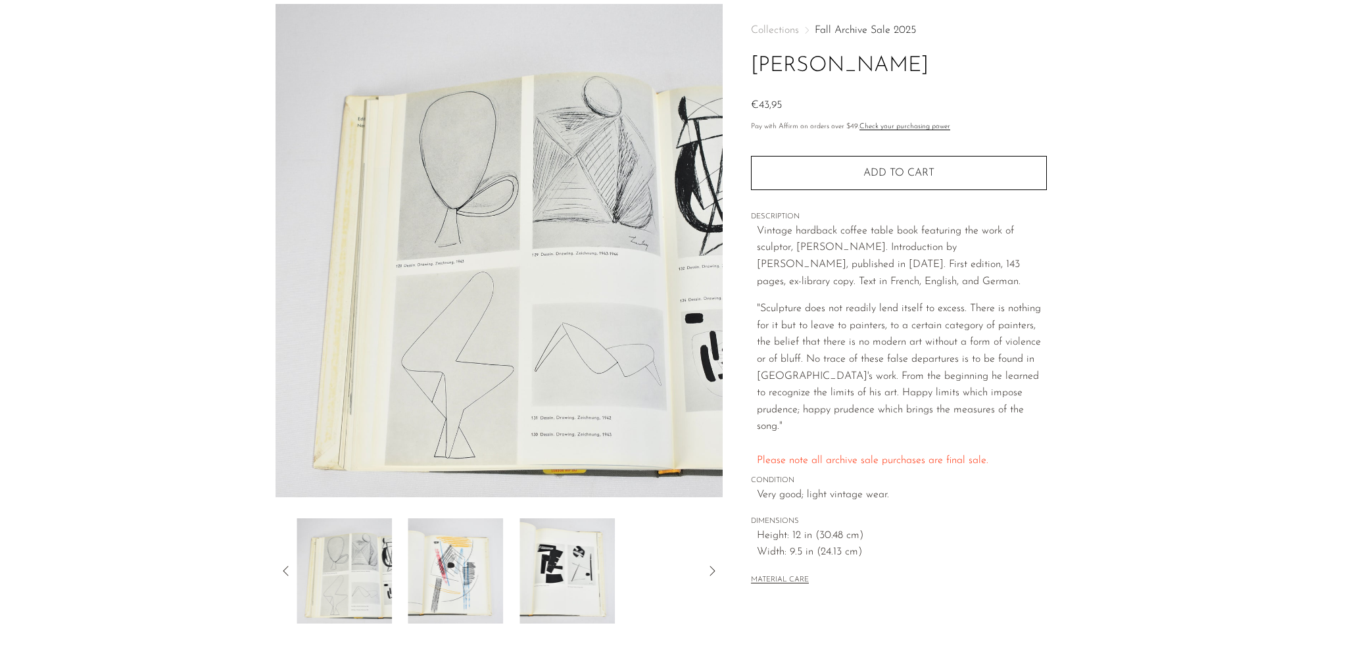
click at [461, 574] on img at bounding box center [455, 570] width 95 height 105
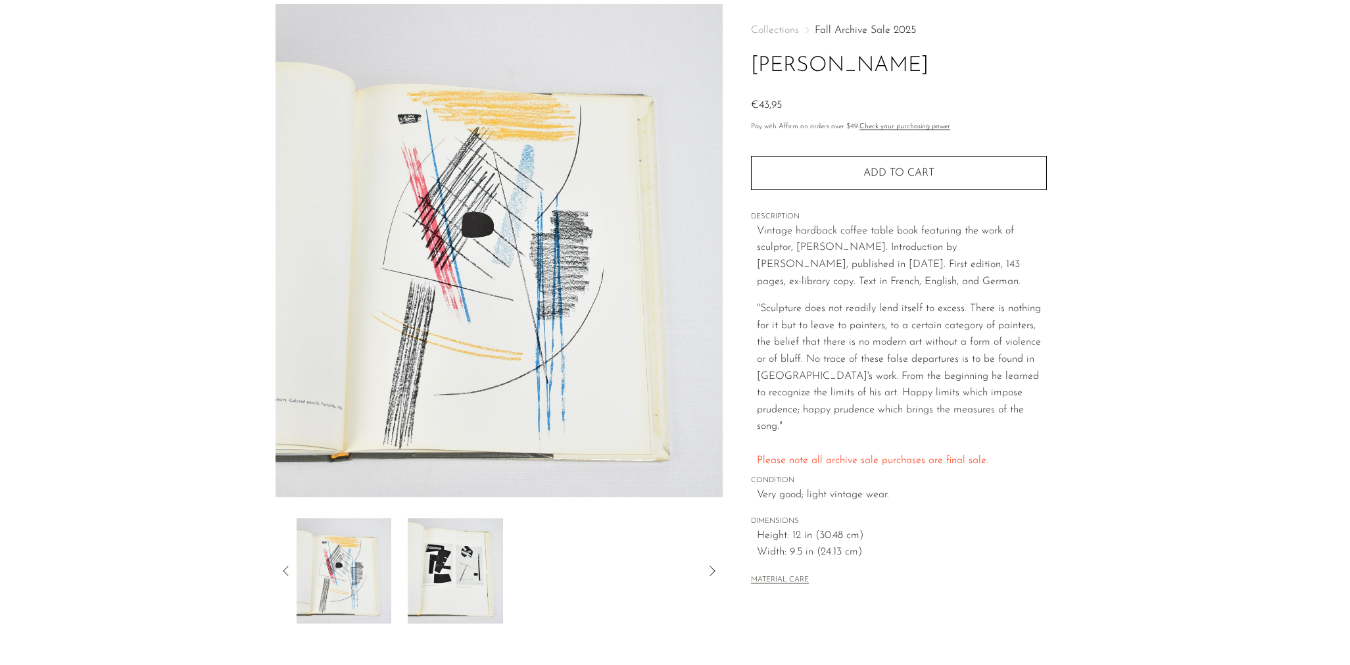
click at [453, 580] on img at bounding box center [455, 570] width 95 height 105
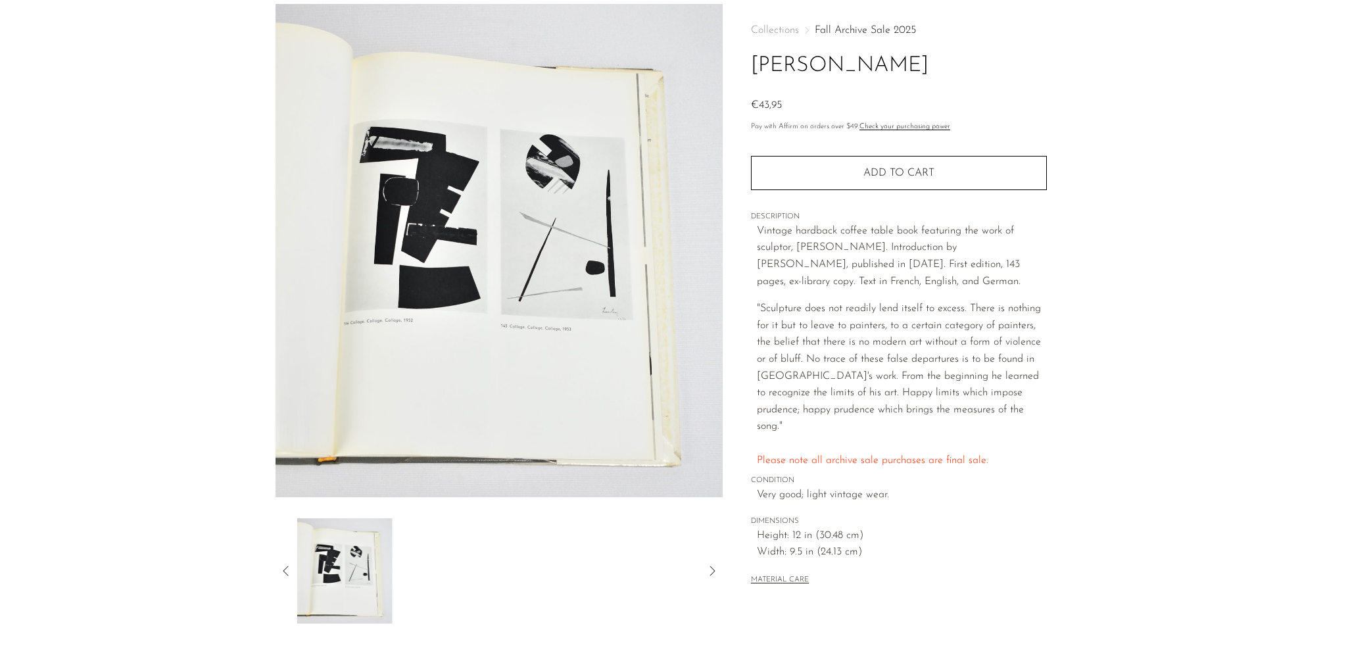
click at [848, 359] on p ""Sculpture does not readily lend itself to excess. There is nothing for it but …" at bounding box center [902, 384] width 290 height 168
drag, startPoint x: 880, startPoint y: 61, endPoint x: 740, endPoint y: 66, distance: 140.8
click at [740, 66] on div "Collections Fall Archive Sale 2025 [PERSON_NAME] €43,95 Pay with Affirm on orde…" at bounding box center [899, 313] width 352 height 619
copy h1 "[PERSON_NAME]"
